Goal: Information Seeking & Learning: Learn about a topic

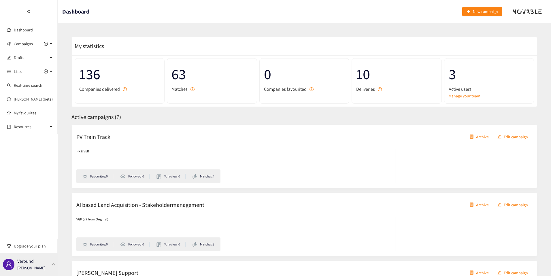
click at [36, 262] on div "Verbund [PERSON_NAME]" at bounding box center [31, 264] width 28 height 9
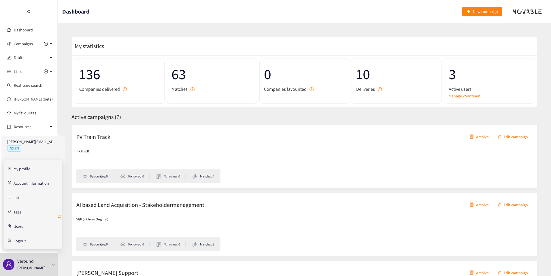
click at [61, 218] on icon "retweet" at bounding box center [59, 216] width 5 height 5
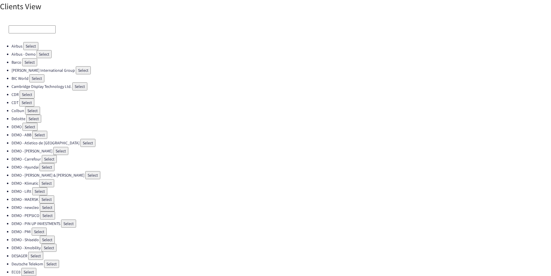
click at [33, 32] on input at bounding box center [32, 29] width 47 height 8
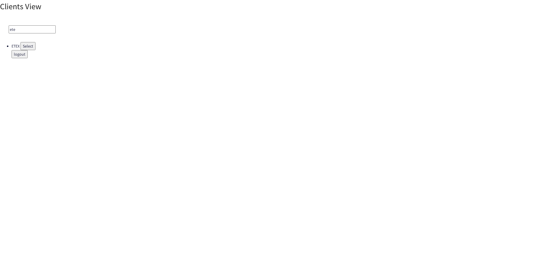
type input "ete"
click at [31, 44] on button "Select" at bounding box center [27, 46] width 15 height 8
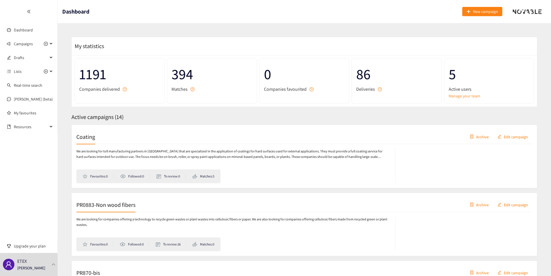
click at [371, 134] on div "Coating Archive Edit campaign" at bounding box center [304, 137] width 456 height 14
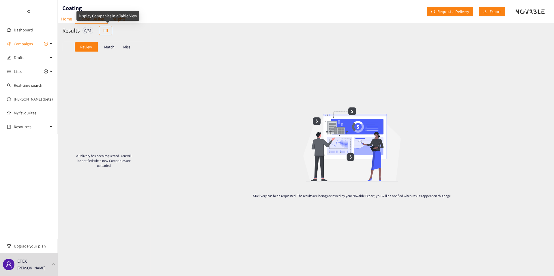
click at [121, 21] on div "Display Companies in a Table View" at bounding box center [107, 18] width 63 height 14
click at [125, 49] on p "Miss" at bounding box center [126, 47] width 7 height 5
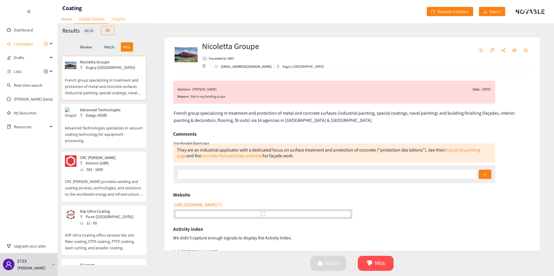
click at [119, 20] on link "Insights" at bounding box center [118, 18] width 21 height 9
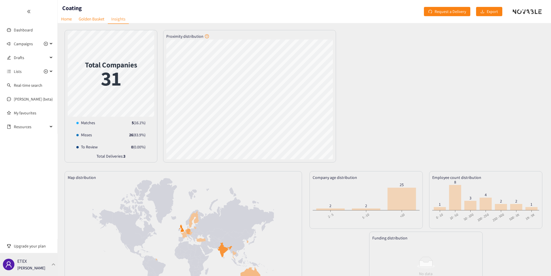
click at [42, 265] on div "ETEX [PERSON_NAME]" at bounding box center [31, 264] width 28 height 9
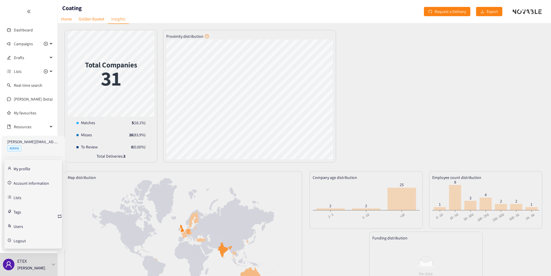
click at [30, 185] on link "Account information" at bounding box center [31, 182] width 35 height 5
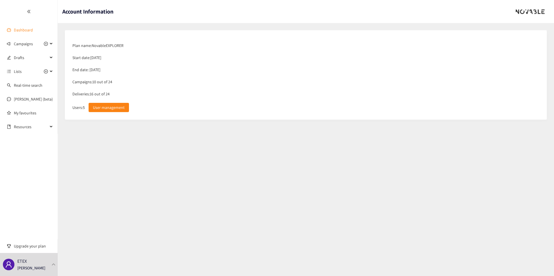
click at [29, 27] on link "Dashboard" at bounding box center [23, 29] width 19 height 5
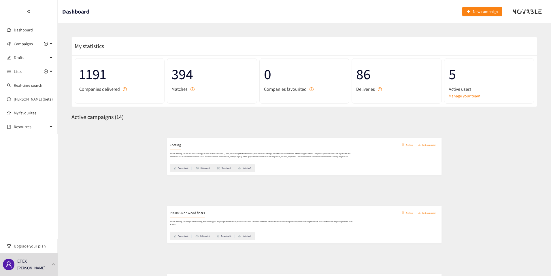
click at [122, 139] on div "Coating Archive Edit campaign" at bounding box center [304, 137] width 456 height 14
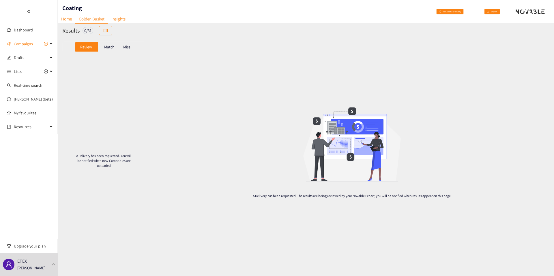
click at [112, 46] on p "Match" at bounding box center [109, 47] width 10 height 5
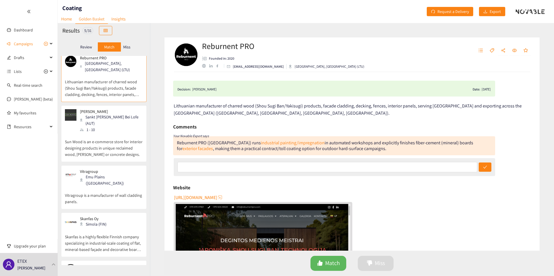
scroll to position [5, 0]
click at [105, 125] on div "1 - 10" at bounding box center [111, 128] width 62 height 6
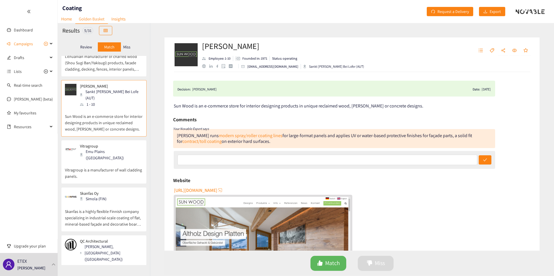
scroll to position [0, 0]
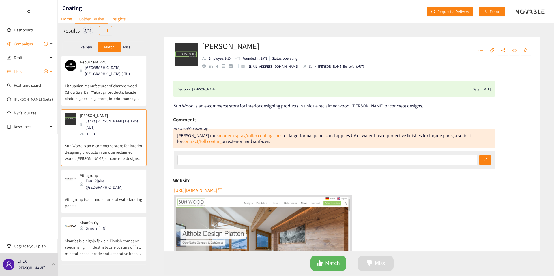
click at [16, 71] on span "Lists" at bounding box center [18, 72] width 8 height 12
click at [108, 178] on div "Emu Plains ([GEOGRAPHIC_DATA])" at bounding box center [111, 184] width 62 height 13
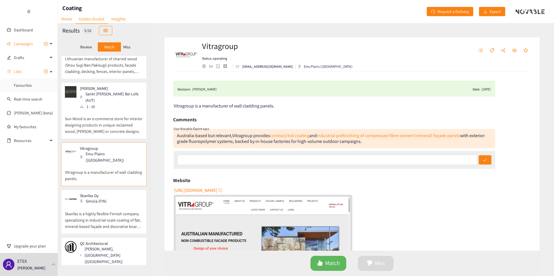
scroll to position [29, 0]
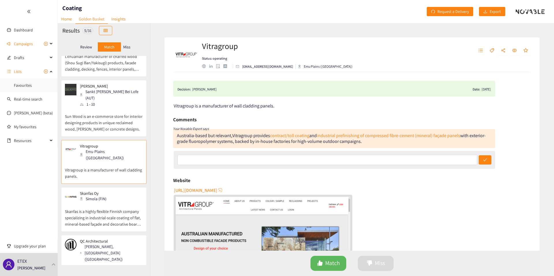
click at [110, 263] on p "Australian facility providing factory-applied coating solutions and CNC routing…" at bounding box center [104, 275] width 78 height 25
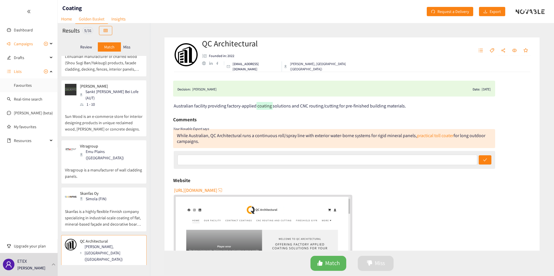
click at [256, 137] on div "While Australian, QC Architectural runs a continuous roll/spray line with exter…" at bounding box center [331, 139] width 308 height 12
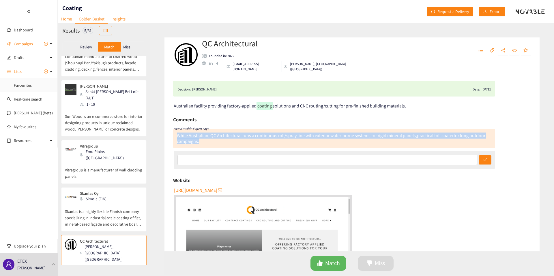
click at [256, 137] on div "While Australian, QC Architectural runs a continuous roll/spray line with exter…" at bounding box center [331, 139] width 308 height 12
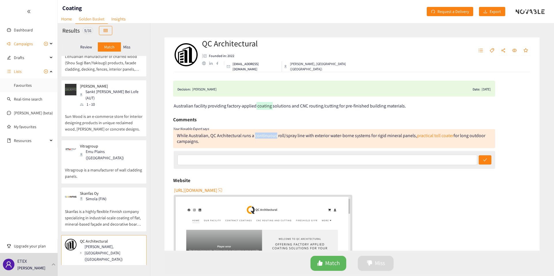
click at [256, 137] on div "While Australian, QC Architectural runs a continuous roll/spray line with exter…" at bounding box center [331, 139] width 308 height 12
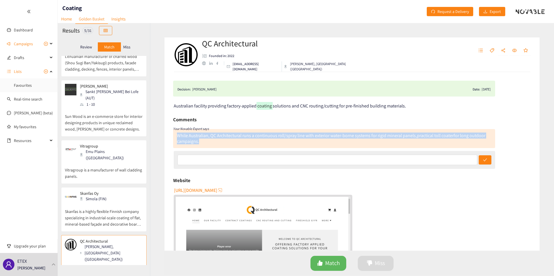
click at [256, 137] on div "While Australian, QC Architectural runs a continuous roll/spray line with exter…" at bounding box center [331, 139] width 308 height 12
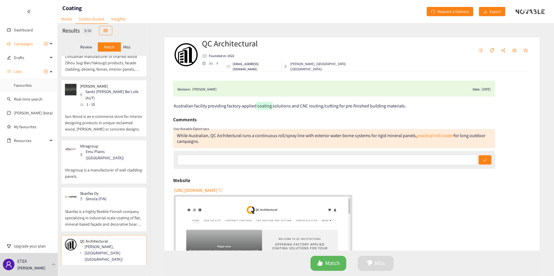
click at [256, 137] on div "While Australian, QC Architectural runs a continuous roll/spray line with exter…" at bounding box center [331, 139] width 308 height 12
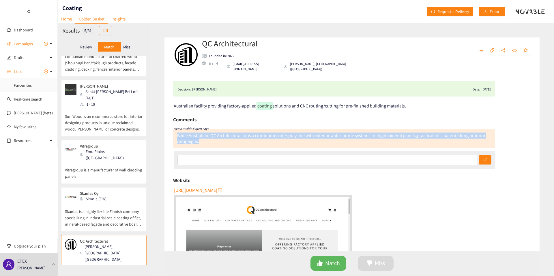
click at [256, 137] on div "While Australian, QC Architectural runs a continuous roll/spray line with exter…" at bounding box center [331, 139] width 308 height 12
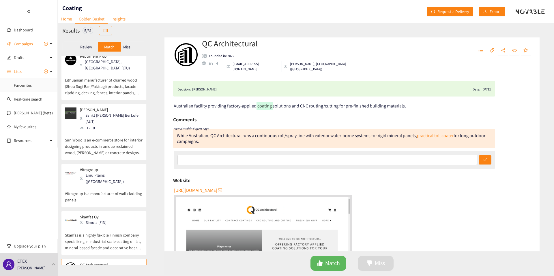
scroll to position [0, 0]
